Goal: Information Seeking & Learning: Learn about a topic

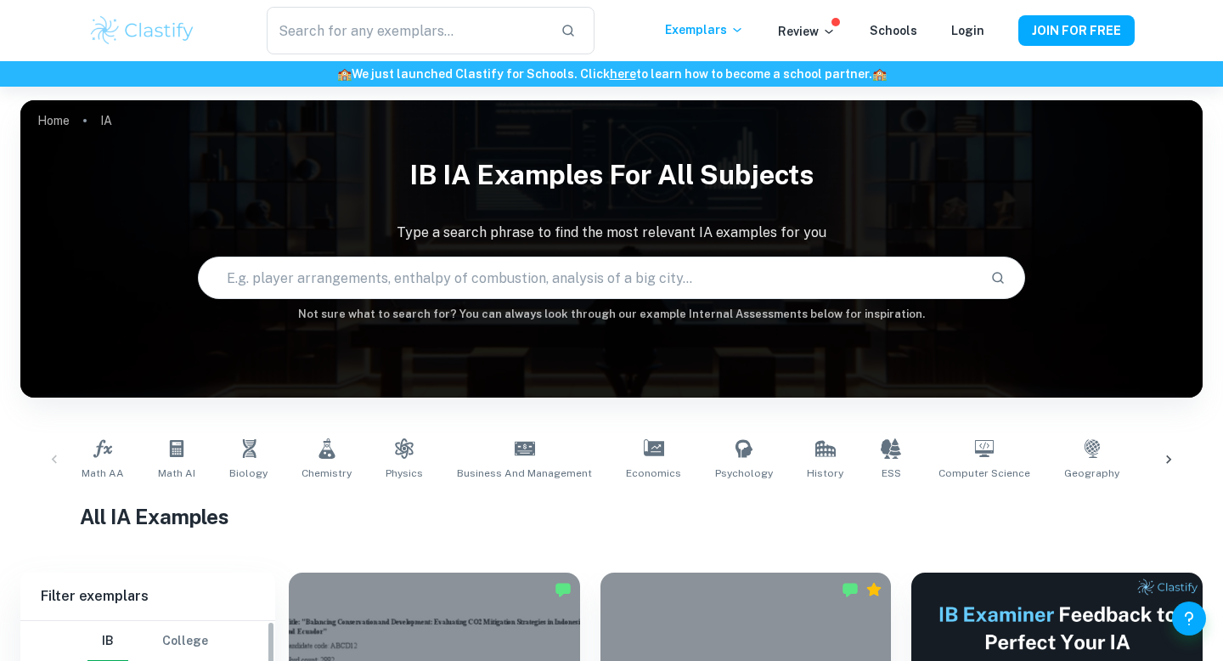
scroll to position [401, 0]
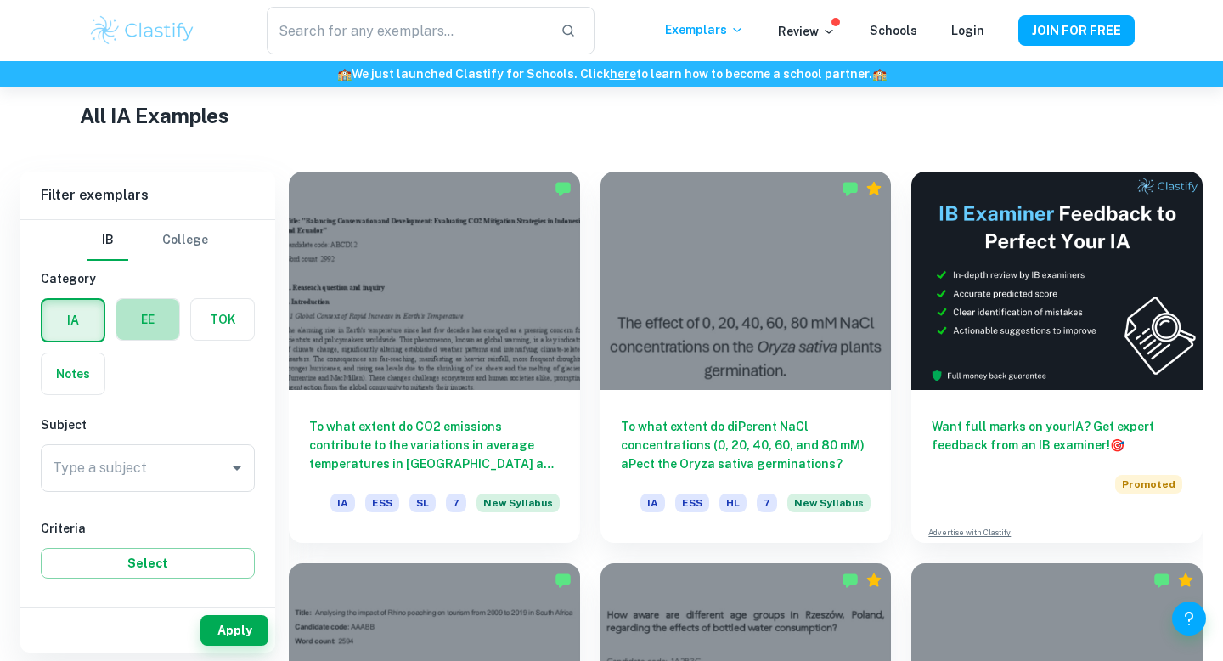
click at [161, 325] on label "button" at bounding box center [147, 319] width 63 height 41
click at [0, 0] on input "radio" at bounding box center [0, 0] width 0 height 0
click at [189, 485] on div "Type a subject" at bounding box center [148, 468] width 214 height 48
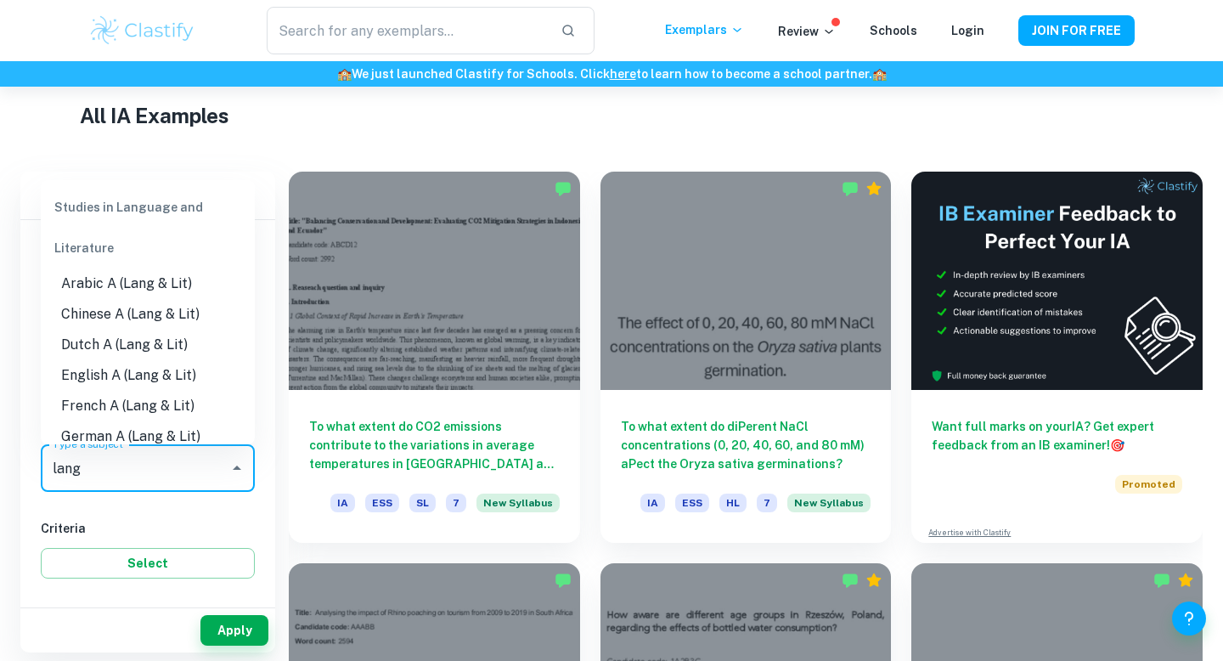
click at [166, 380] on li "English A (Lang & Lit)" at bounding box center [148, 375] width 214 height 31
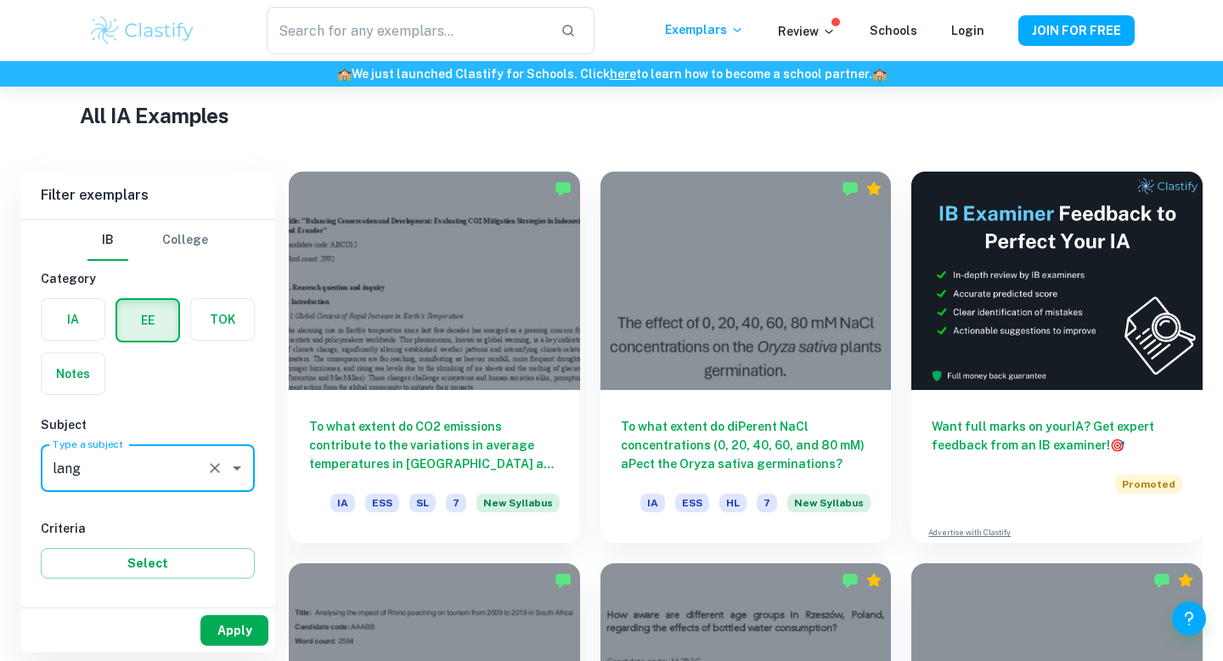
type input "English A (Lang & Lit)"
click at [228, 623] on button "Apply" at bounding box center [234, 630] width 68 height 31
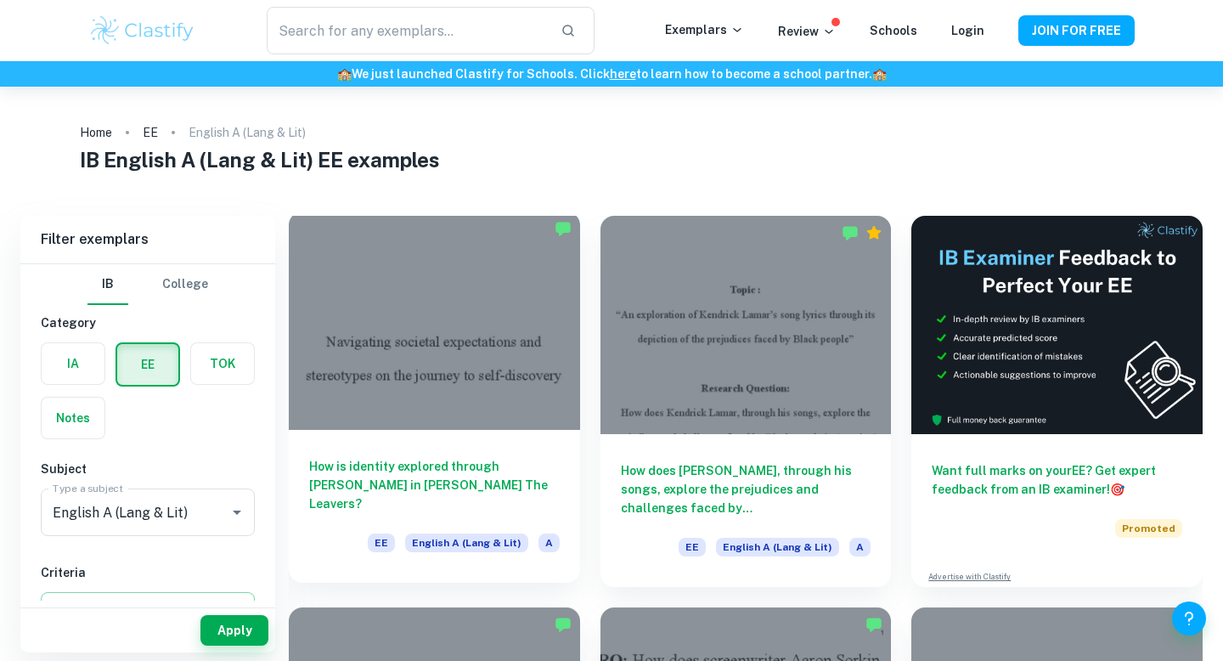
click at [397, 510] on h6 "How is identity explored through [PERSON_NAME] in [PERSON_NAME] The Leavers?" at bounding box center [434, 485] width 251 height 56
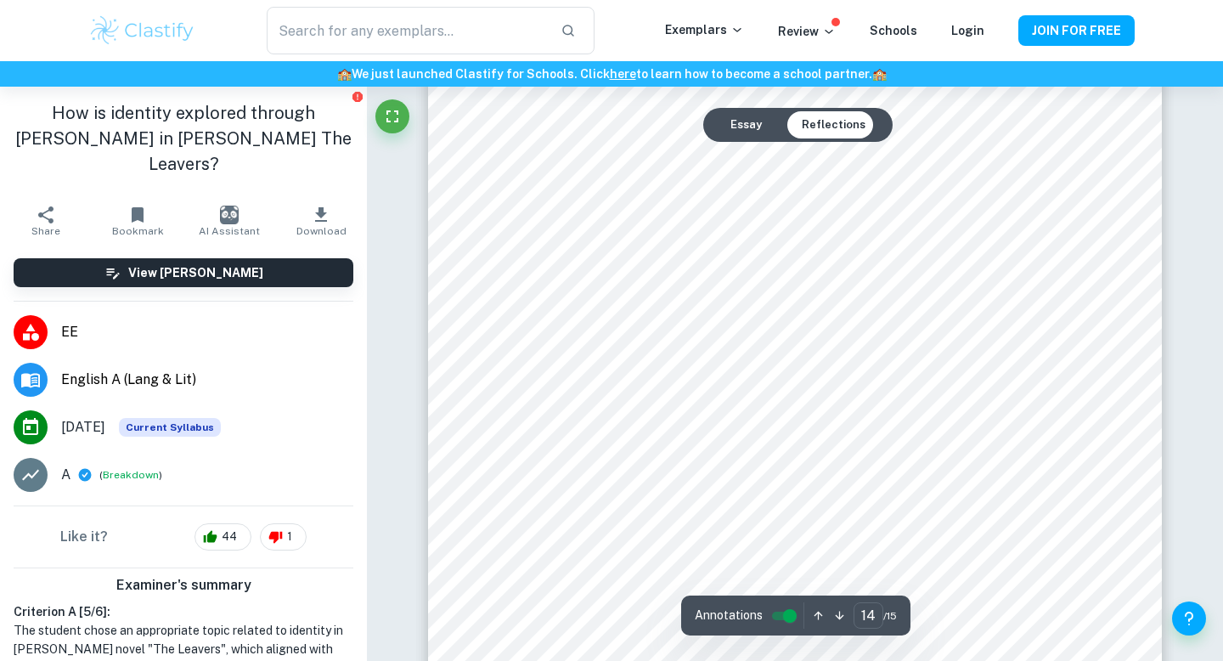
scroll to position [14015, 0]
type input "12"
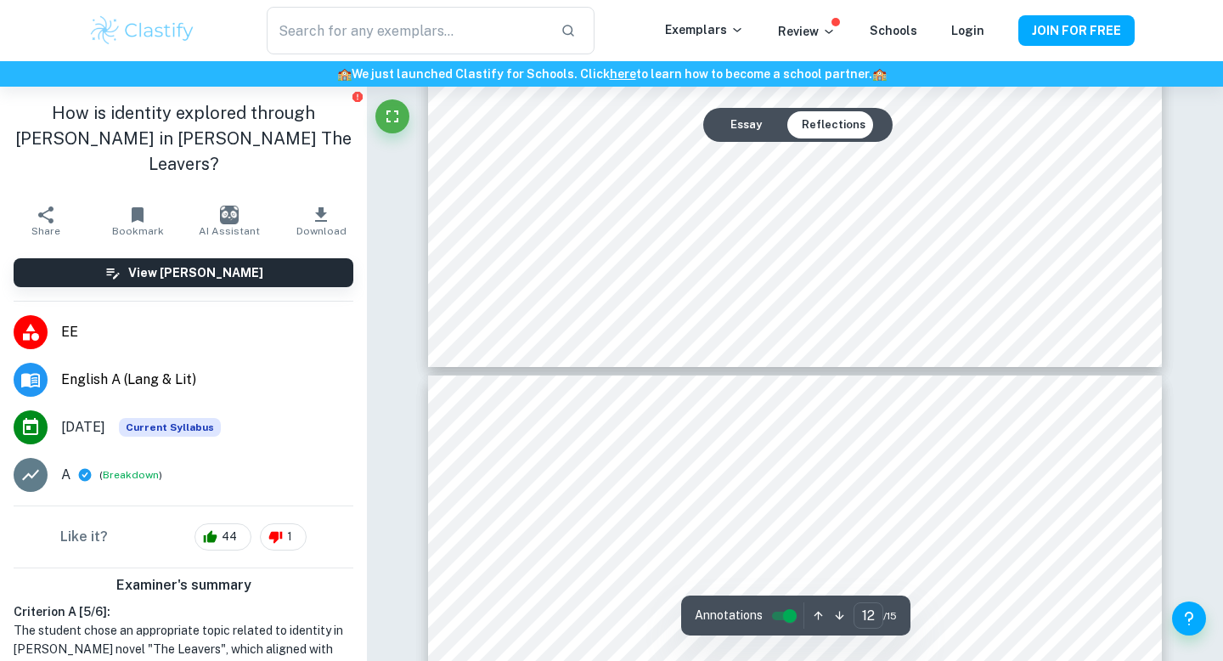
scroll to position [12605, 0]
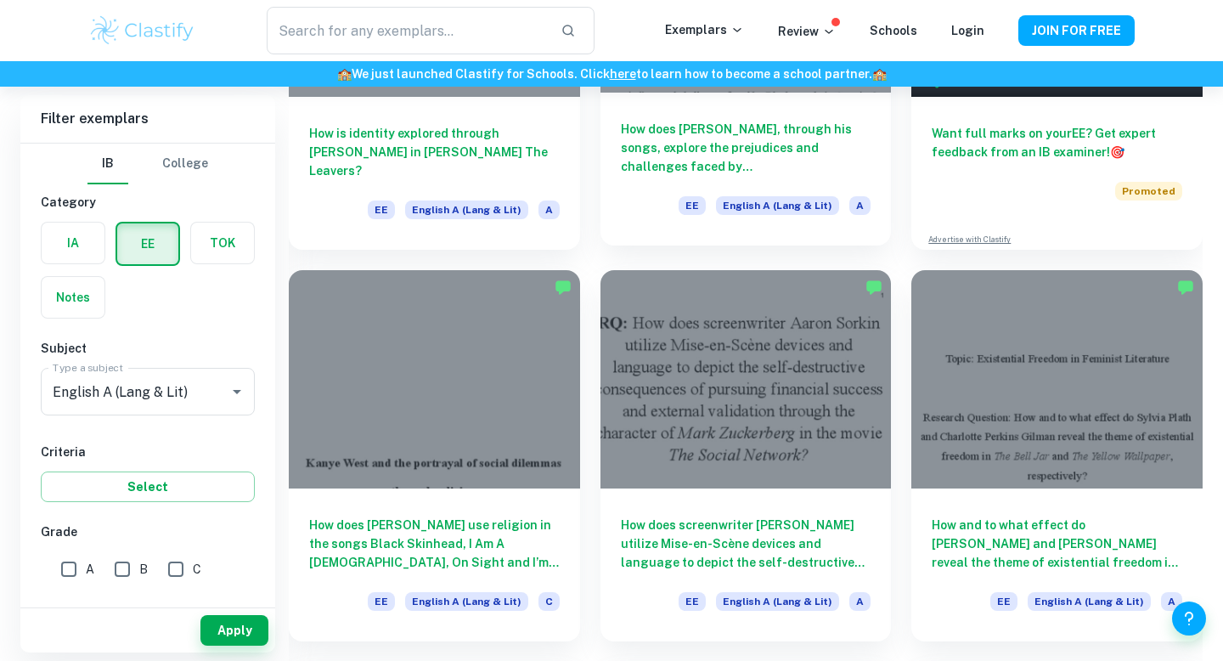
scroll to position [383, 0]
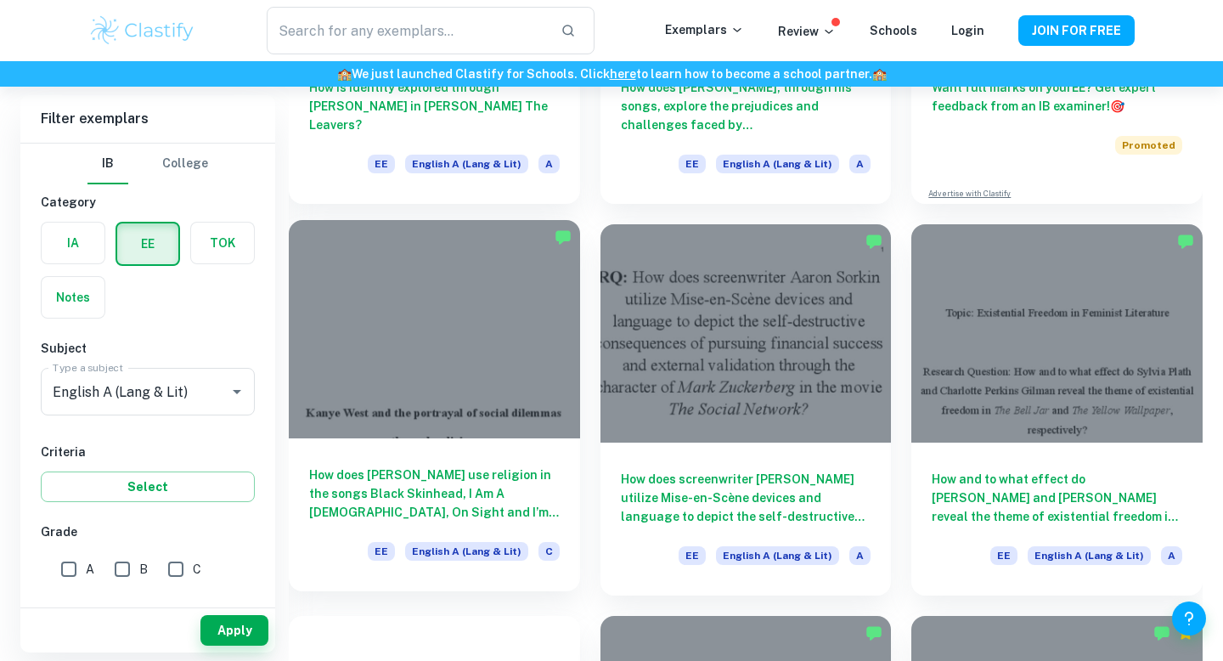
click at [482, 494] on h6 "How does [PERSON_NAME] use religion in the songs Black Skinhead, I Am A [DEMOGR…" at bounding box center [434, 493] width 251 height 56
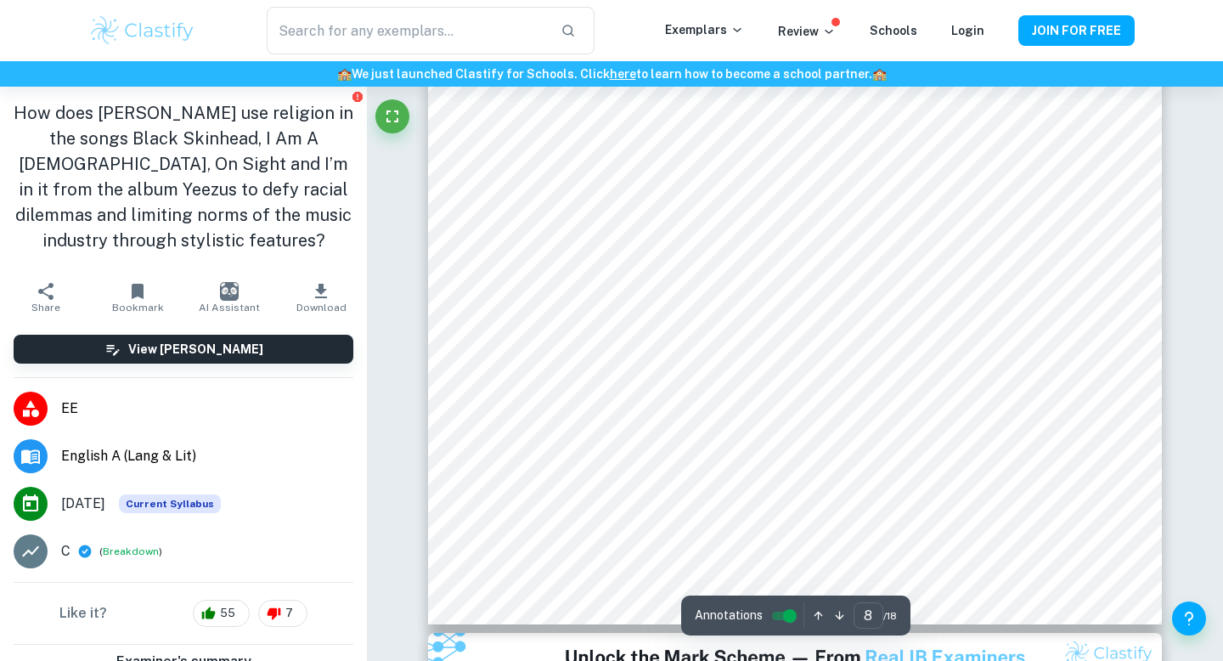
scroll to position [8076, 0]
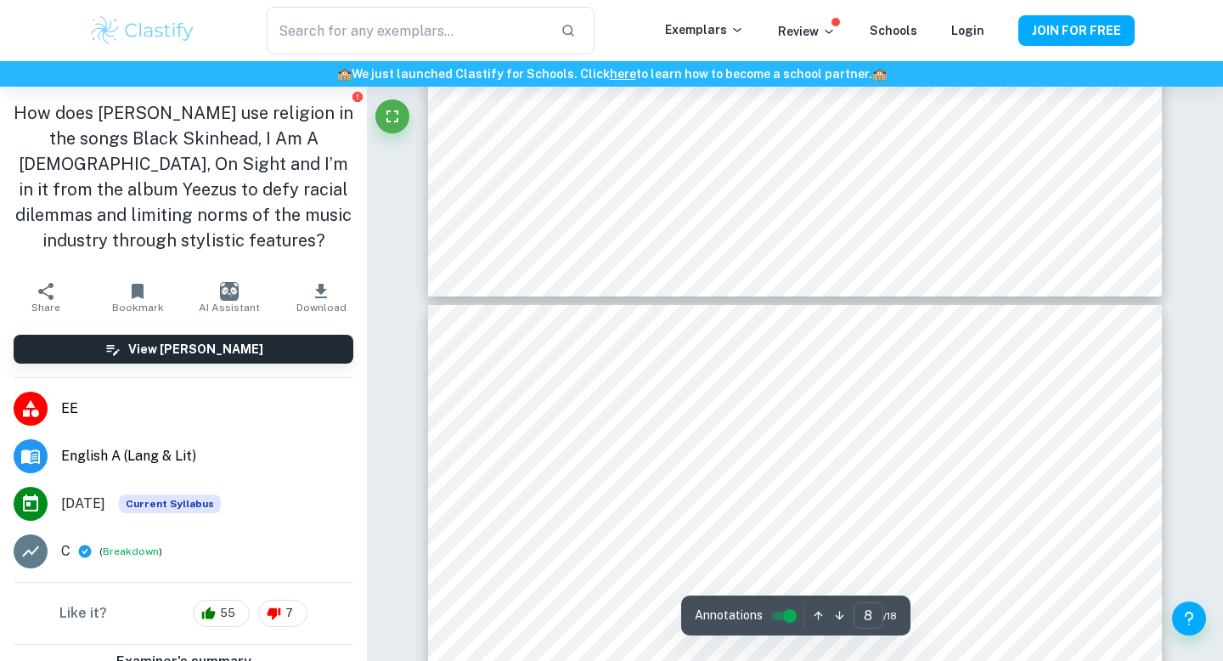
type input "7"
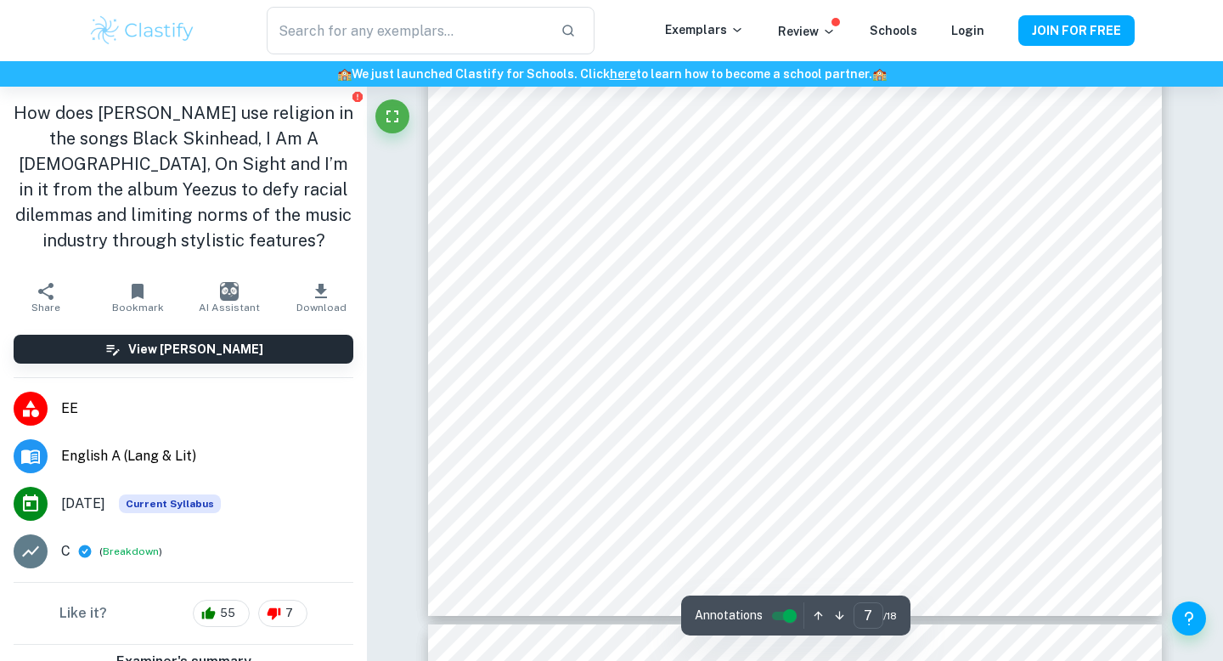
scroll to position [7025, 0]
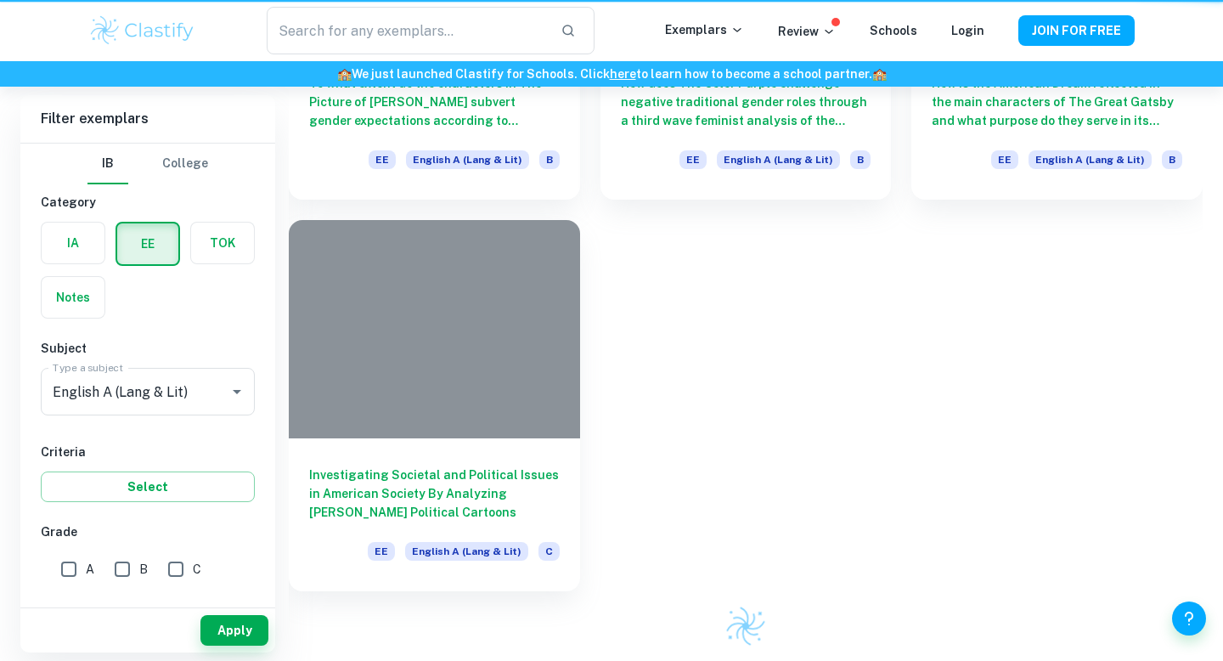
scroll to position [383, 0]
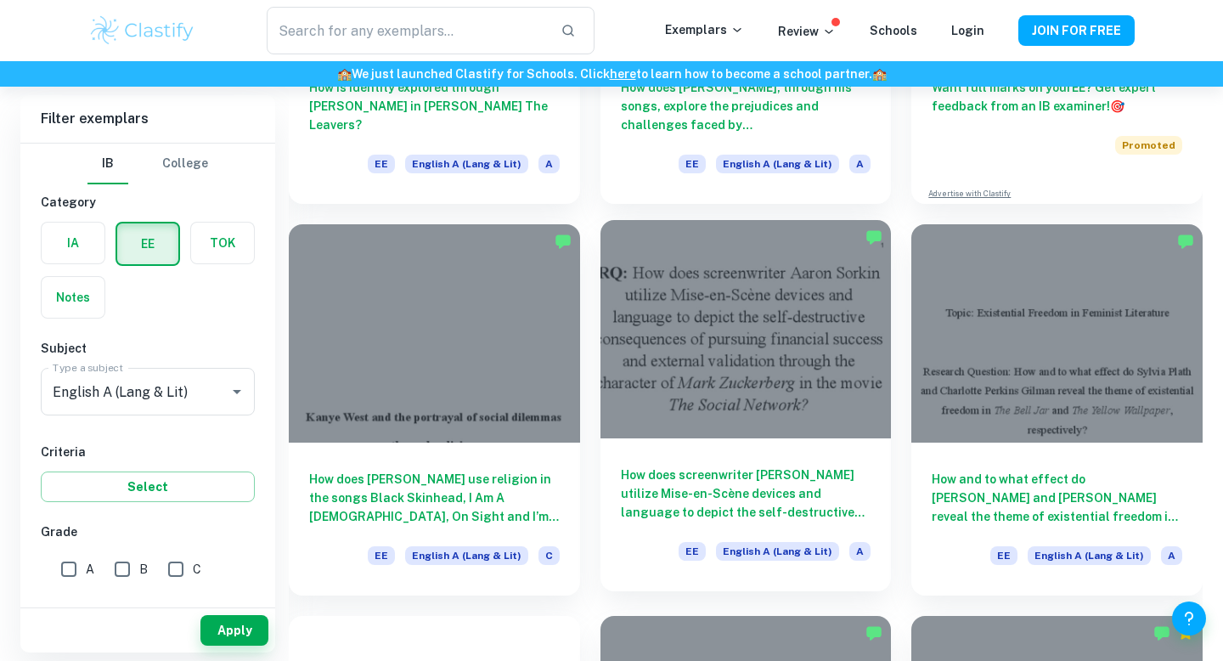
click at [752, 379] on div at bounding box center [745, 329] width 291 height 218
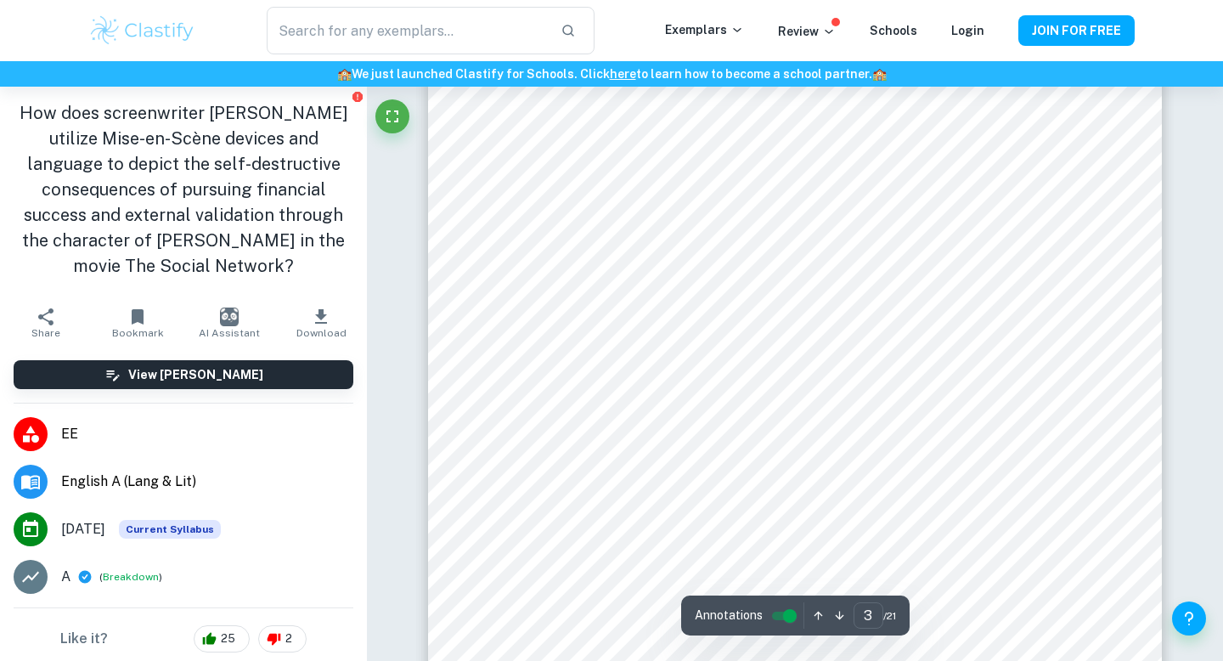
scroll to position [2508, 0]
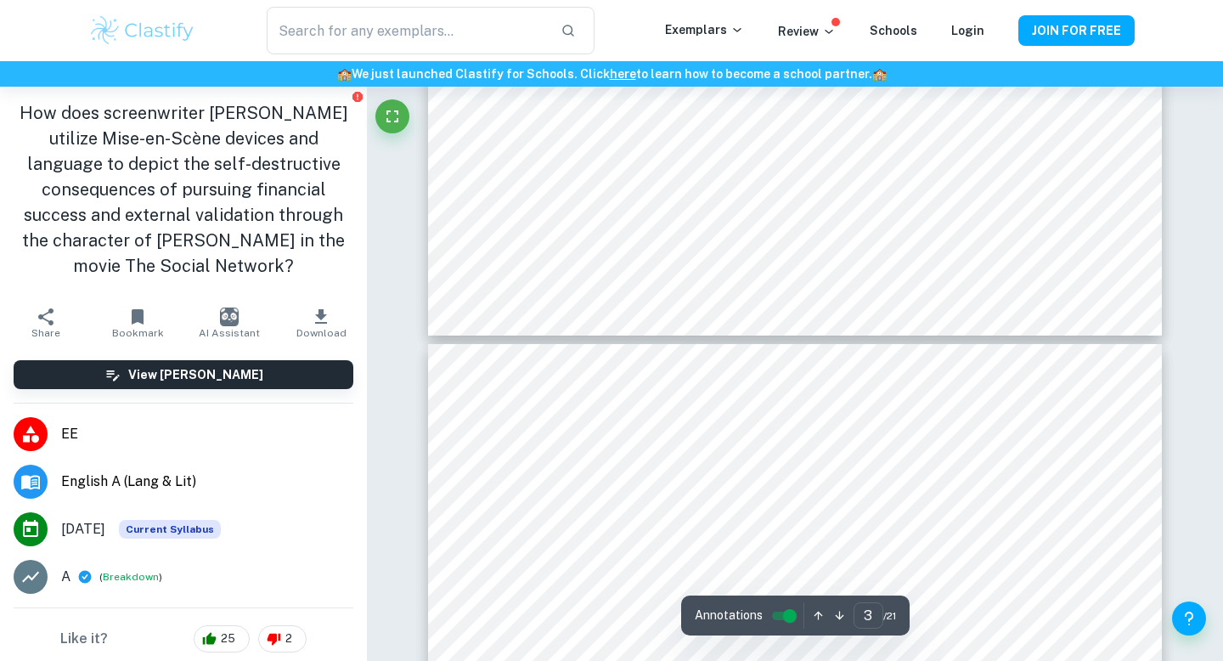
type input "4"
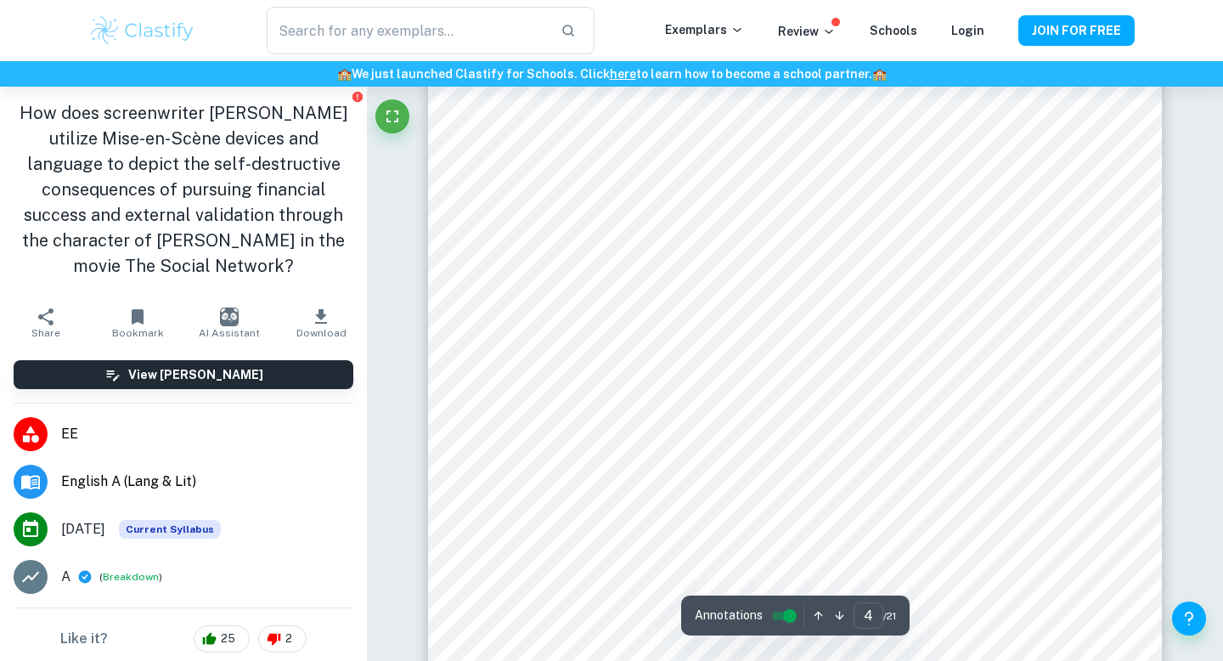
scroll to position [3183, 0]
